Goal: Task Accomplishment & Management: Complete application form

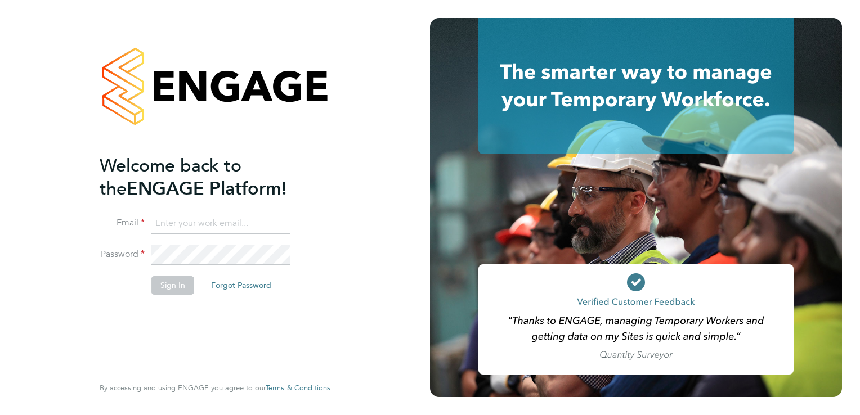
type input "[EMAIL_ADDRESS][DOMAIN_NAME]"
click at [167, 284] on button "Sign In" at bounding box center [172, 285] width 43 height 18
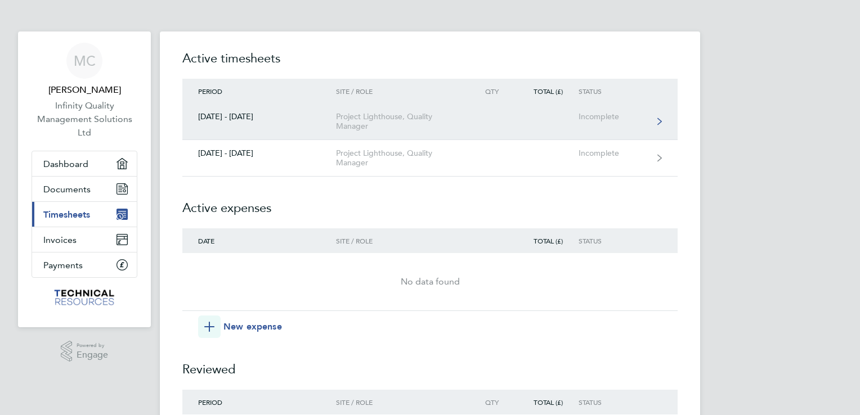
click at [387, 114] on div "Project Lighthouse, Quality Manager" at bounding box center [400, 121] width 129 height 19
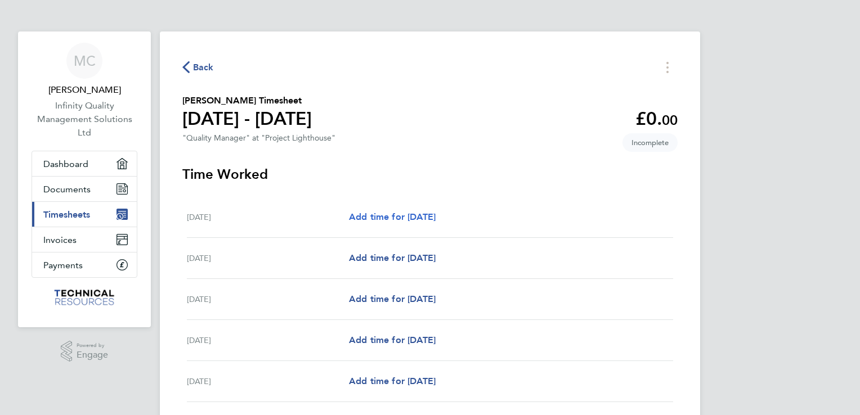
click at [362, 215] on span "Add time for [DATE]" at bounding box center [392, 217] width 87 height 11
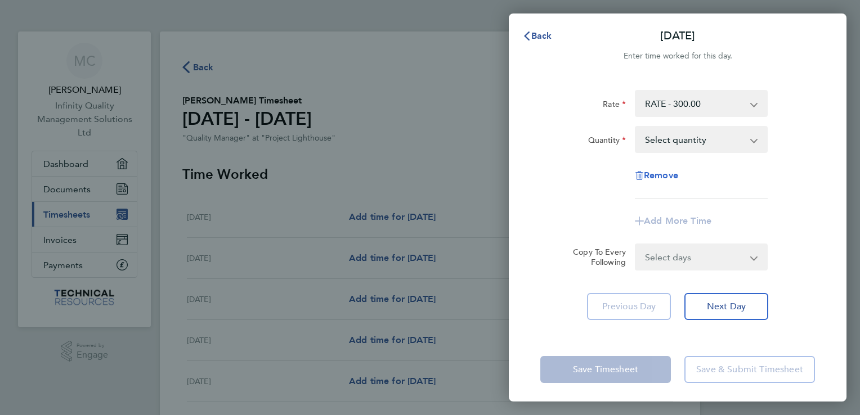
click at [652, 173] on span "Remove" at bounding box center [661, 175] width 34 height 11
select select "null"
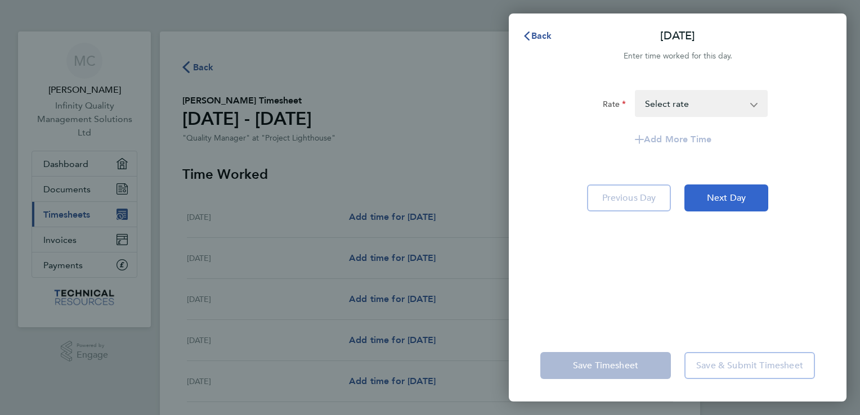
click at [722, 198] on span "Next Day" at bounding box center [726, 197] width 39 height 11
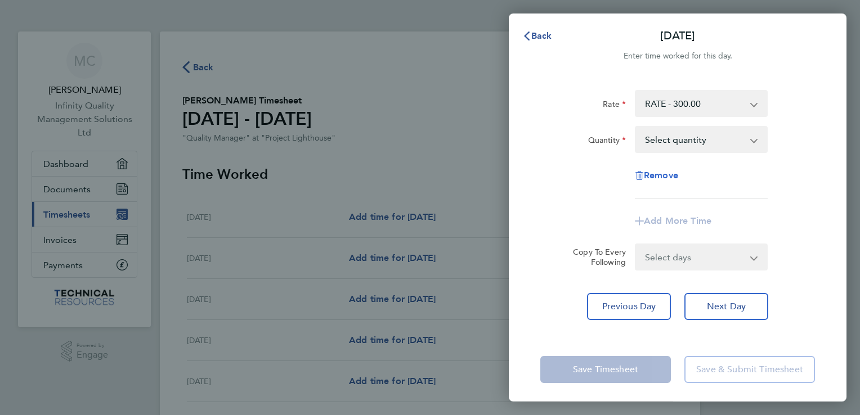
click at [662, 173] on span "Remove" at bounding box center [661, 175] width 34 height 11
select select "null"
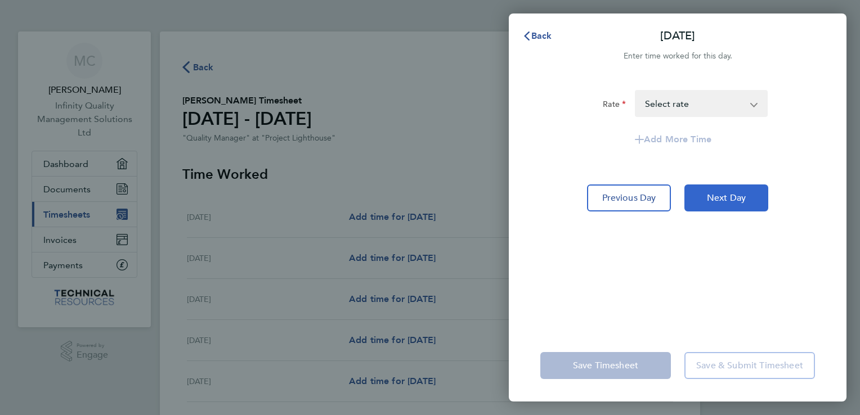
click at [727, 198] on span "Next Day" at bounding box center [726, 197] width 39 height 11
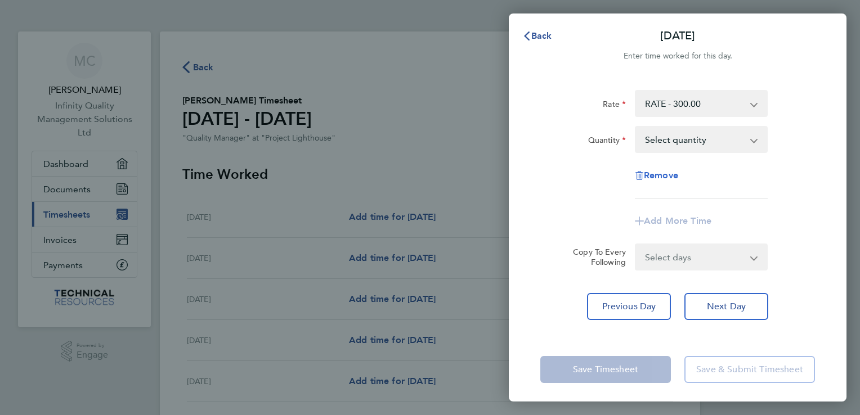
click at [657, 173] on span "Remove" at bounding box center [661, 175] width 34 height 11
select select "null"
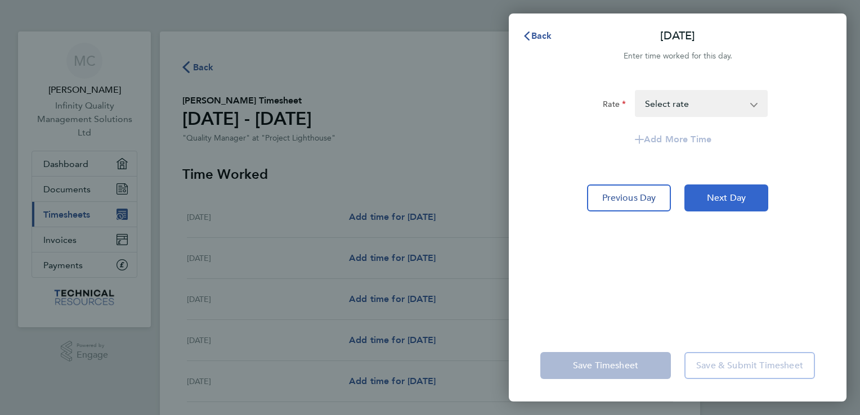
click at [717, 197] on span "Next Day" at bounding box center [726, 197] width 39 height 11
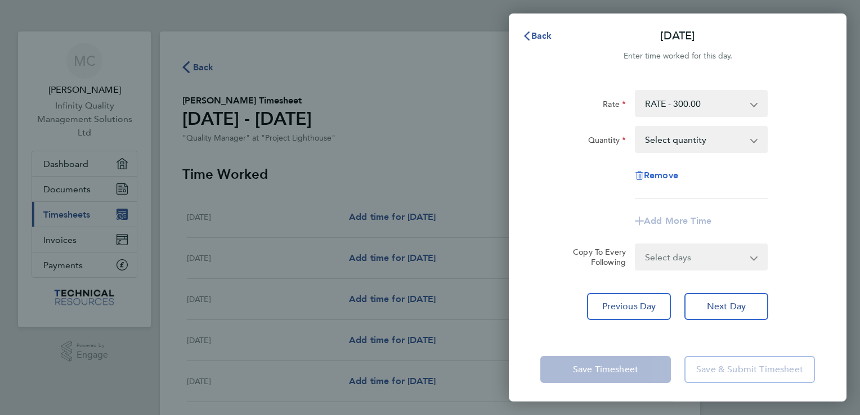
click at [667, 174] on span "Remove" at bounding box center [661, 175] width 34 height 11
select select "null"
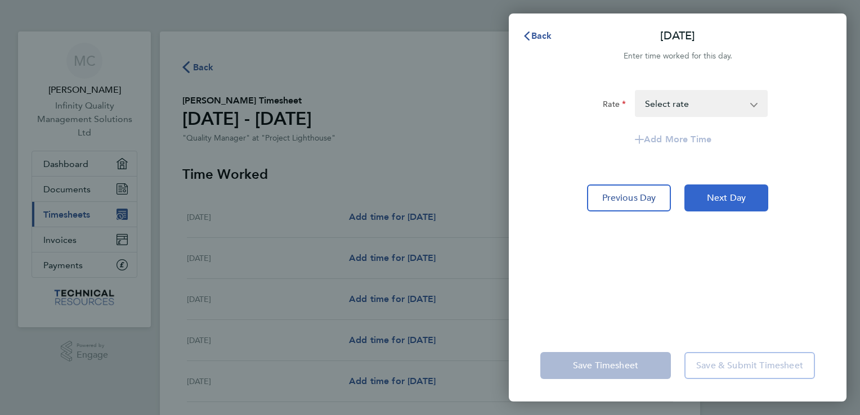
click at [724, 200] on span "Next Day" at bounding box center [726, 197] width 39 height 11
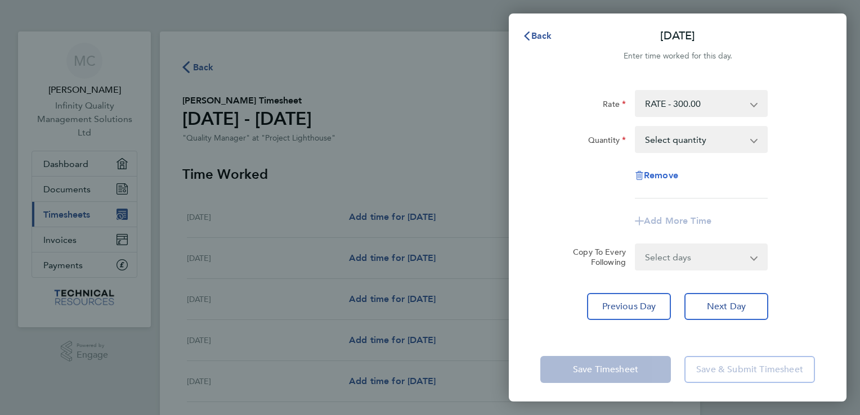
click at [669, 174] on span "Remove" at bounding box center [661, 175] width 34 height 11
select select "null"
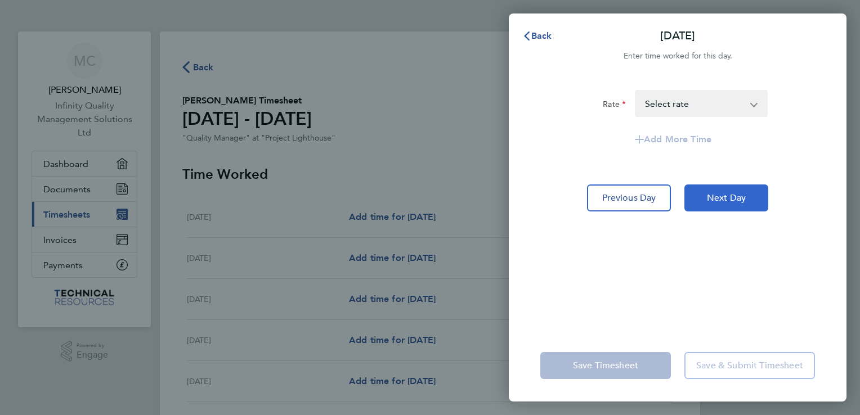
click at [718, 200] on span "Next Day" at bounding box center [726, 197] width 39 height 11
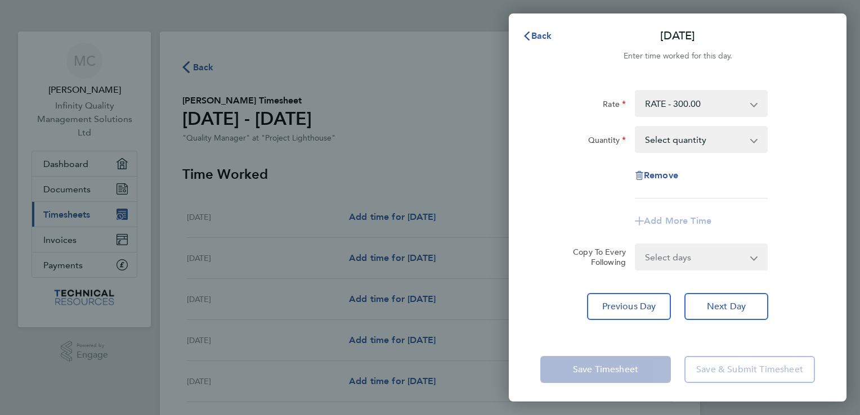
click at [725, 334] on div "Save Timesheet Save & Submit Timesheet" at bounding box center [678, 370] width 338 height 72
click at [619, 368] on app-form-button "Save Timesheet" at bounding box center [608, 369] width 137 height 27
click at [720, 305] on span "Next Day" at bounding box center [726, 306] width 39 height 11
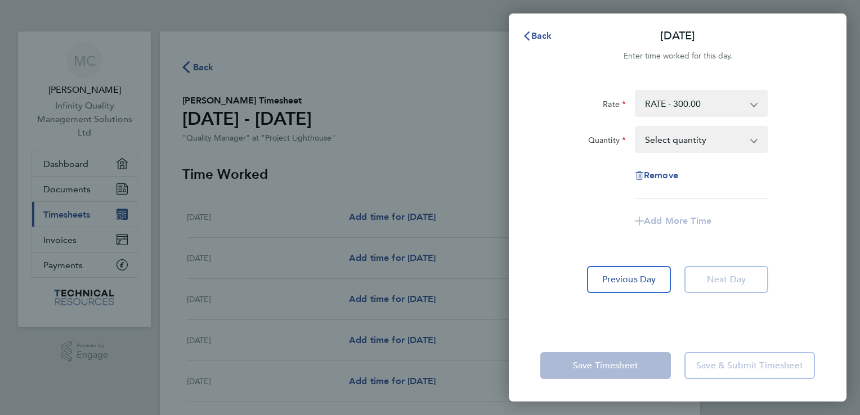
click at [636, 362] on app-form-button "Save Timesheet" at bounding box center [608, 365] width 137 height 27
click at [429, 98] on div "Back [DATE] Enter time worked for this day. Rate RATE - 300.00 Mileage - 0.40 Q…" at bounding box center [430, 207] width 860 height 415
click at [534, 30] on span "Back" at bounding box center [541, 35] width 21 height 11
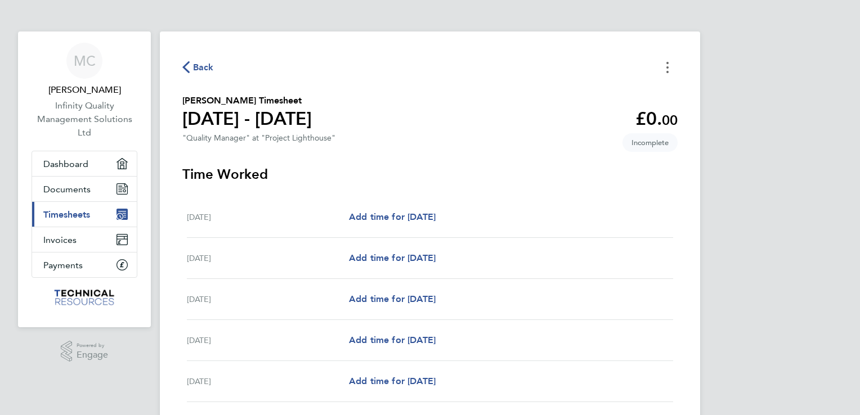
click at [665, 70] on button "Timesheets Menu" at bounding box center [667, 67] width 20 height 17
click at [581, 92] on button "Mark as absent" at bounding box center [610, 92] width 135 height 23
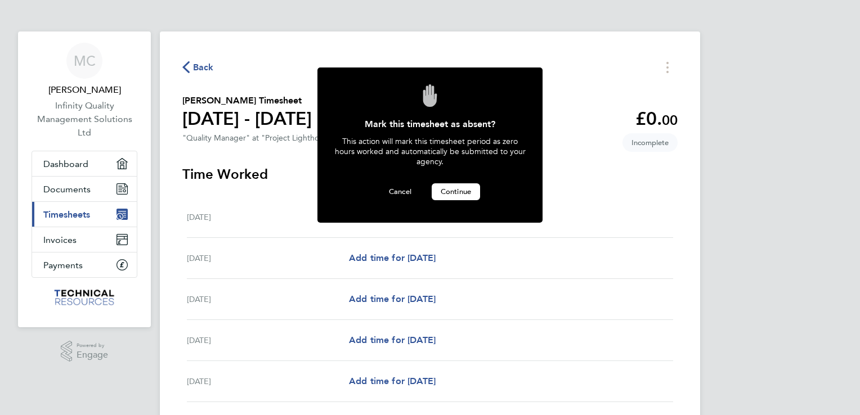
click at [459, 189] on span "Continue" at bounding box center [456, 192] width 30 height 10
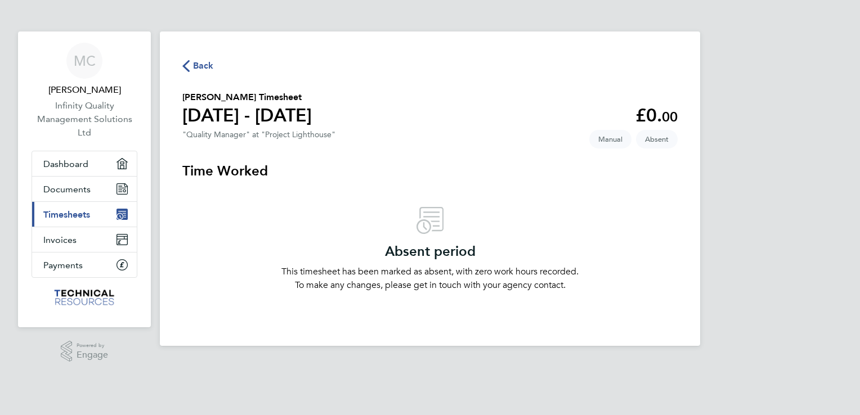
click at [59, 214] on span "Timesheets" at bounding box center [66, 214] width 47 height 11
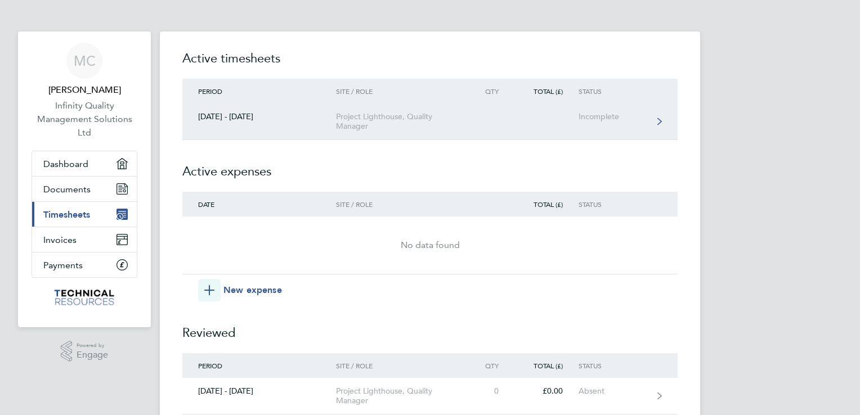
click at [374, 116] on div "Project Lighthouse, Quality Manager" at bounding box center [400, 121] width 129 height 19
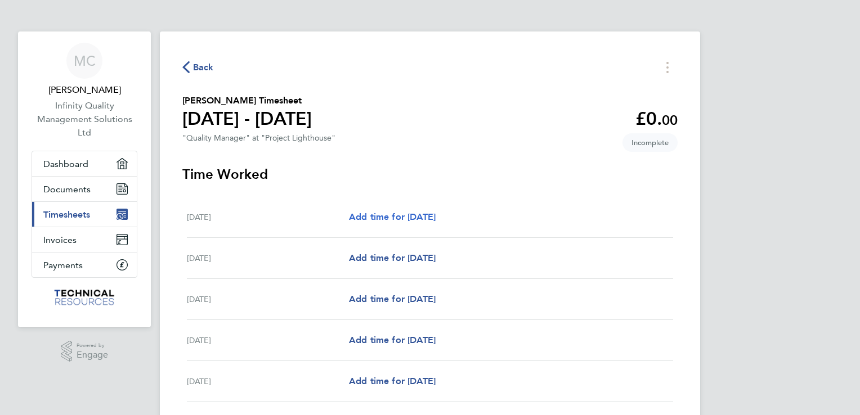
click at [421, 214] on span "Add time for [DATE]" at bounding box center [392, 217] width 87 height 11
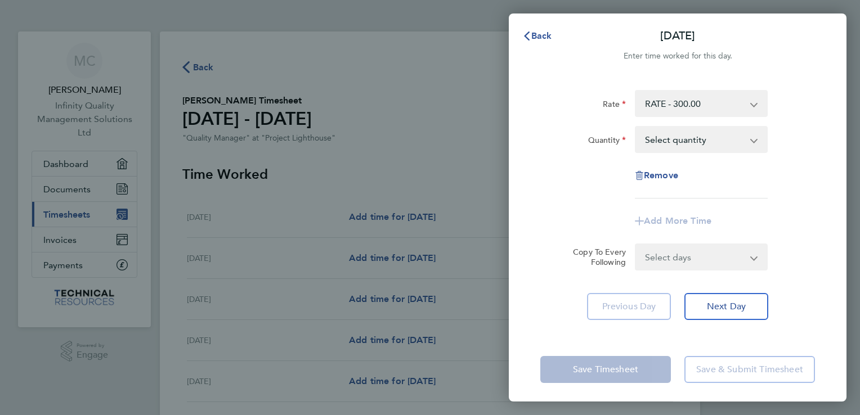
click at [716, 133] on select "Select quantity 0.5 1" at bounding box center [694, 139] width 117 height 25
select select "1"
click at [636, 127] on select "Select quantity 0.5 1" at bounding box center [694, 139] width 117 height 25
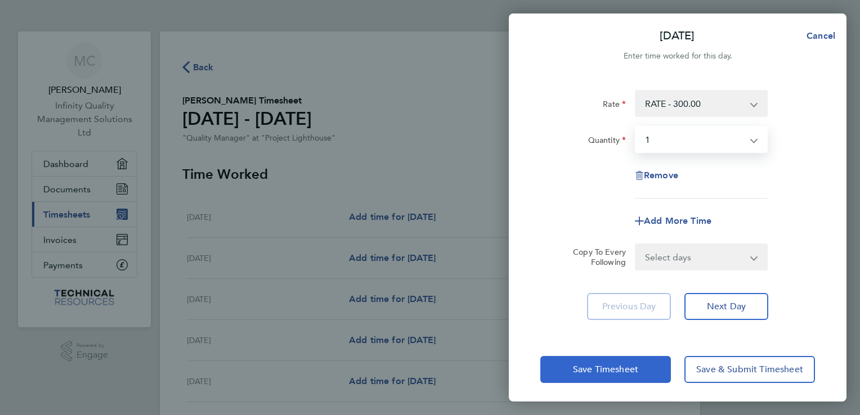
click at [610, 366] on span "Save Timesheet" at bounding box center [605, 369] width 65 height 11
